Goal: Obtain resource: Obtain resource

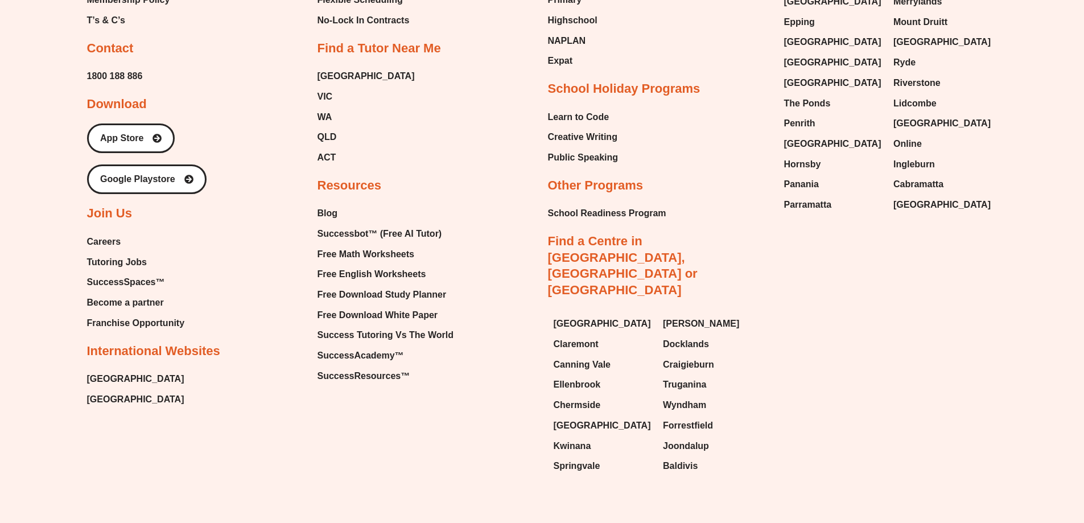
scroll to position [5351, 0]
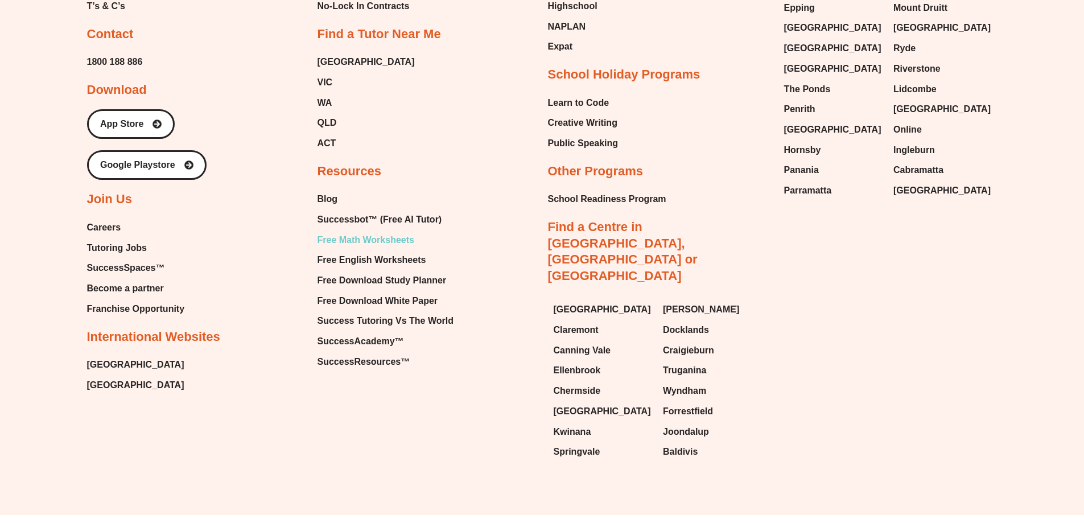
click at [373, 237] on span "Free Math Worksheets" at bounding box center [366, 240] width 97 height 17
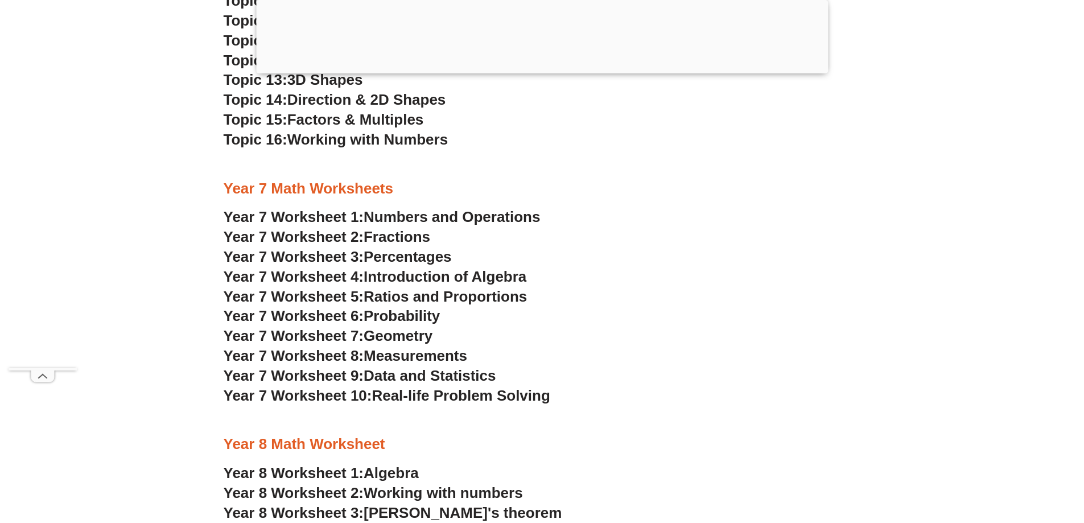
scroll to position [3470, 0]
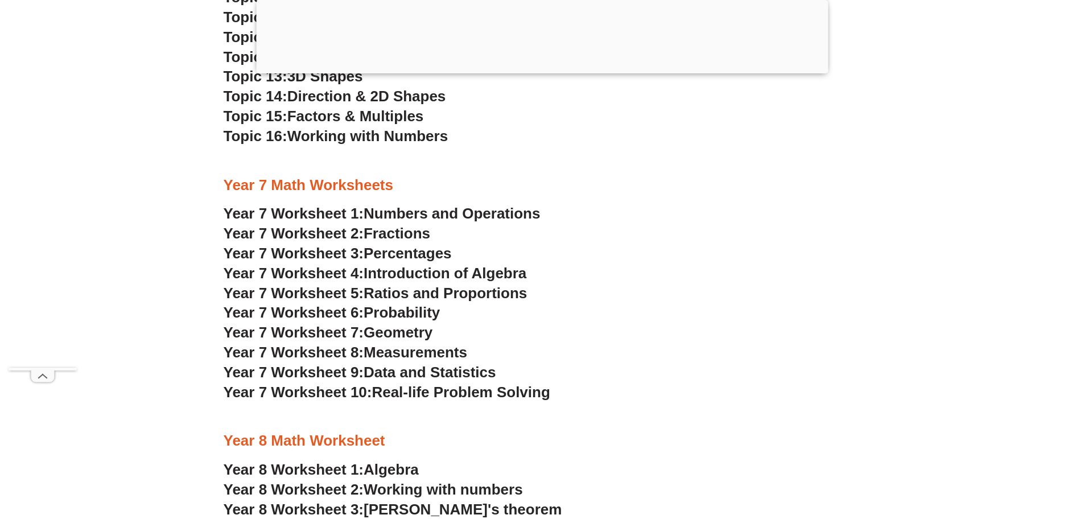
click at [404, 268] on span "Introduction of Algebra" at bounding box center [445, 273] width 163 height 17
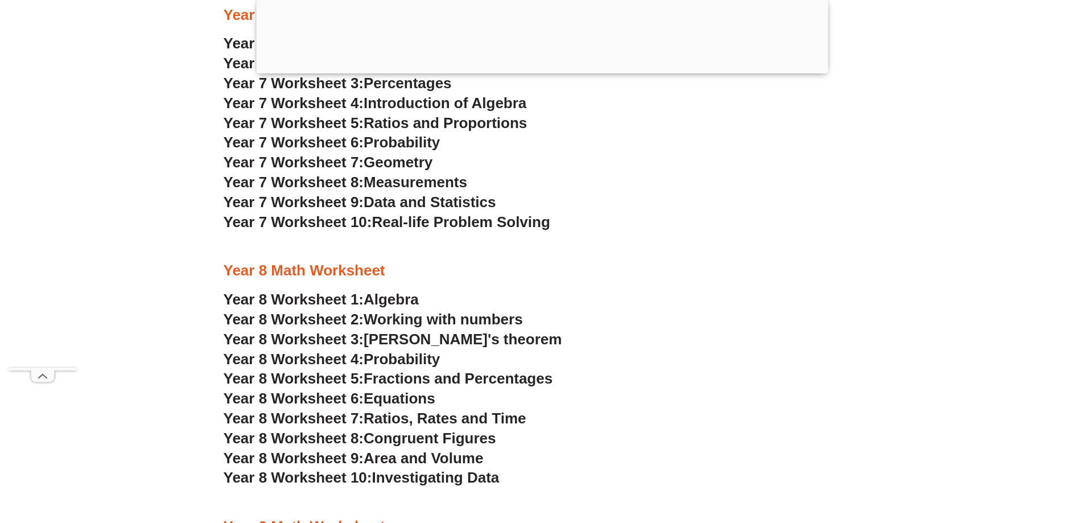
scroll to position [3641, 0]
click at [413, 398] on span "Equations" at bounding box center [400, 397] width 72 height 17
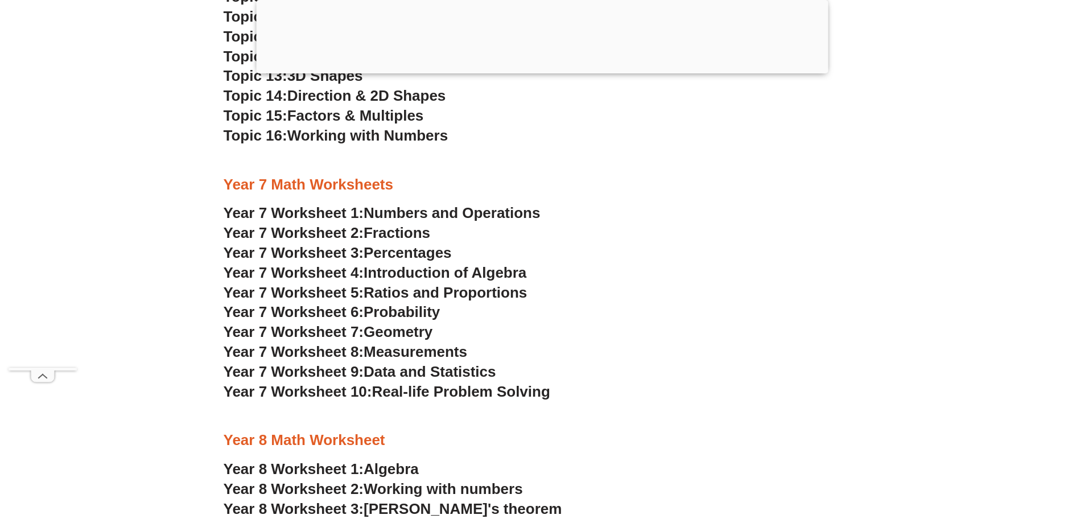
scroll to position [3470, 0]
click at [405, 270] on span "Introduction of Algebra" at bounding box center [445, 273] width 163 height 17
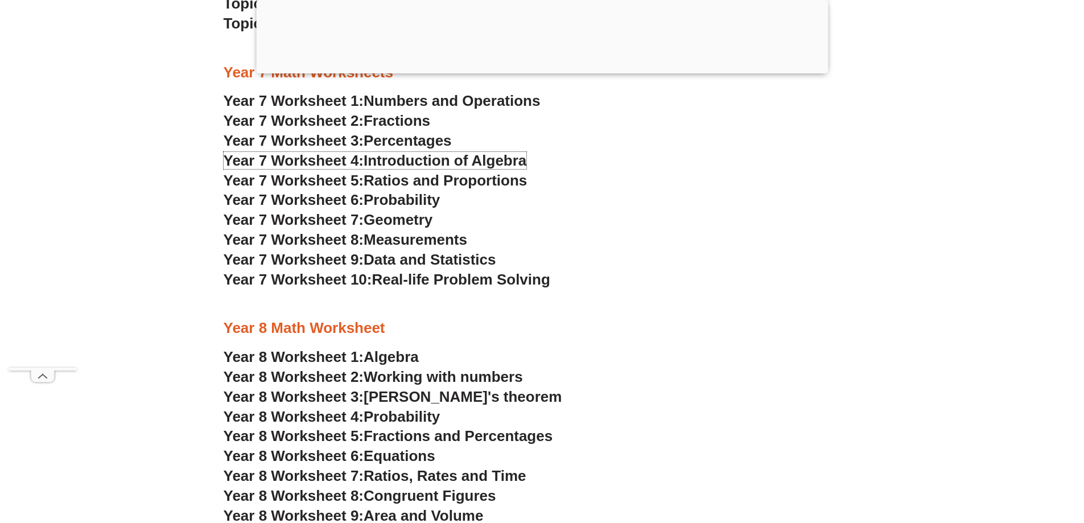
scroll to position [3584, 0]
click at [393, 353] on span "Algebra" at bounding box center [391, 355] width 55 height 17
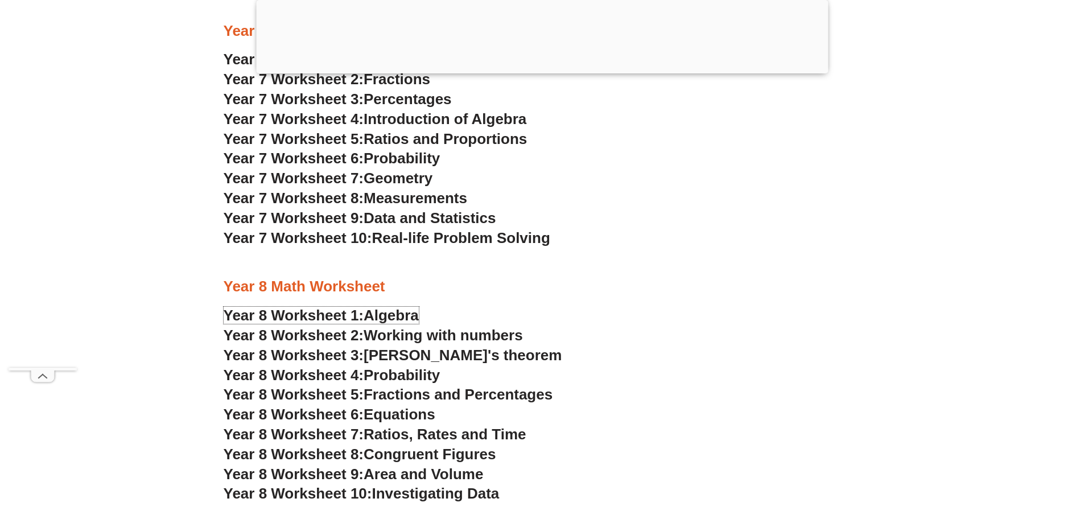
scroll to position [3641, 0]
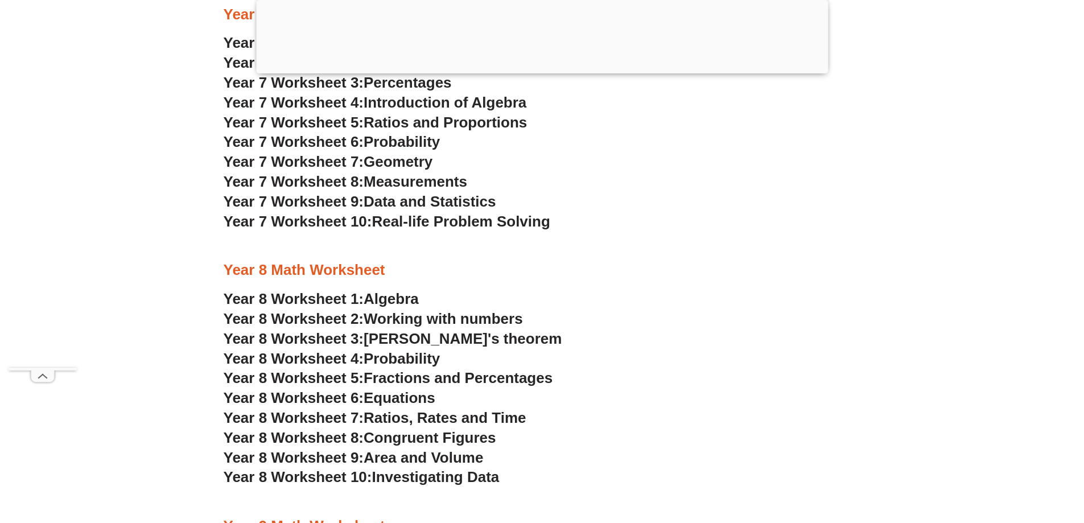
click at [462, 217] on span "Real-life Problem Solving" at bounding box center [461, 221] width 178 height 17
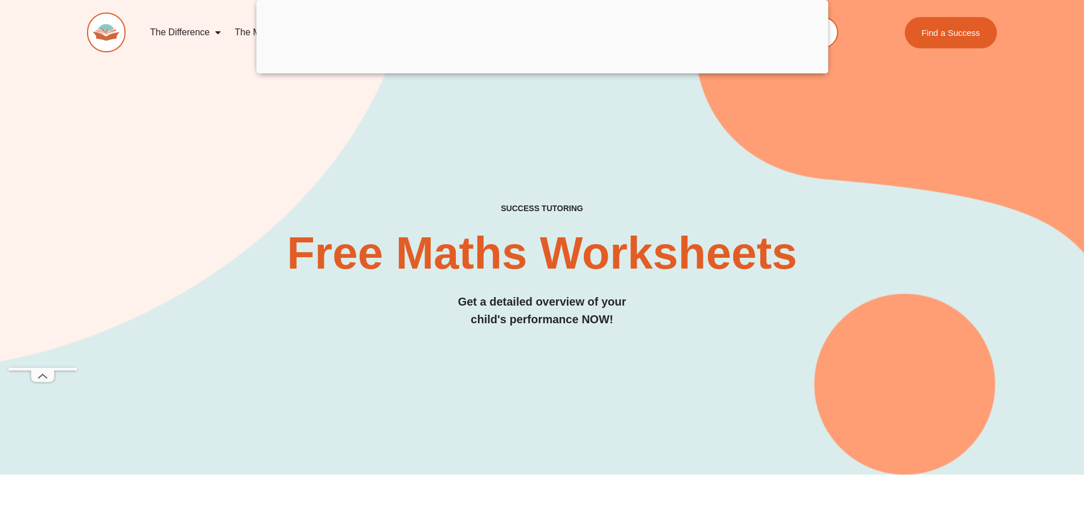
scroll to position [0, 0]
